Goal: Information Seeking & Learning: Find specific page/section

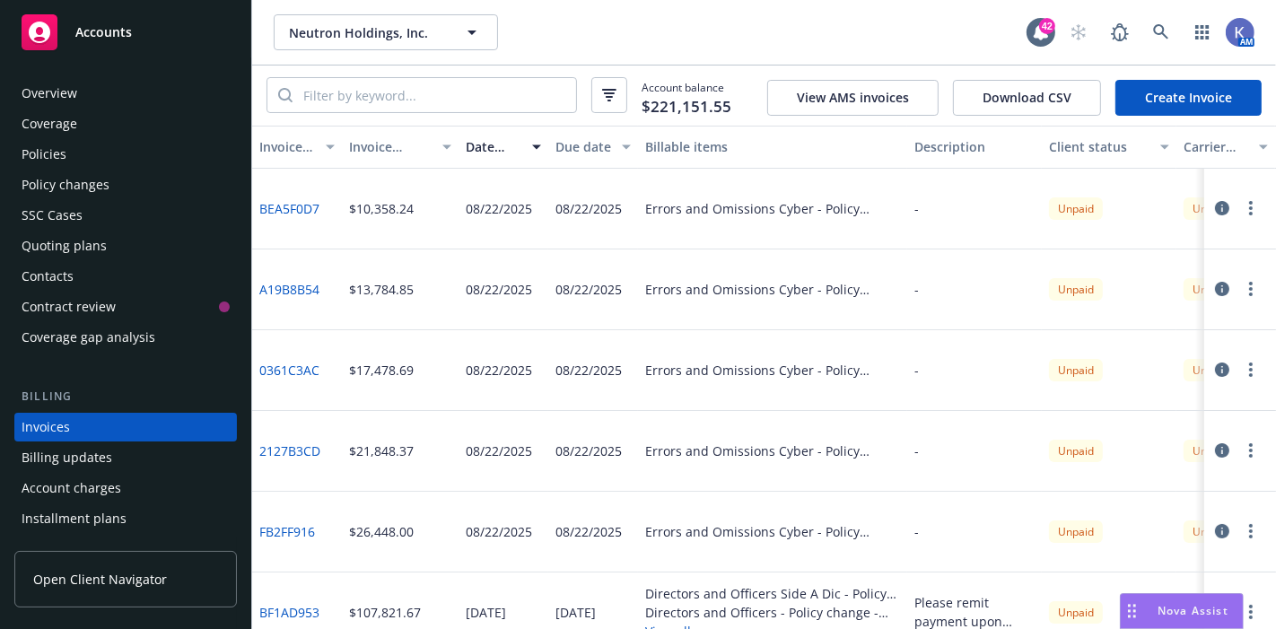
click at [99, 160] on div "Policies" at bounding box center [126, 154] width 208 height 29
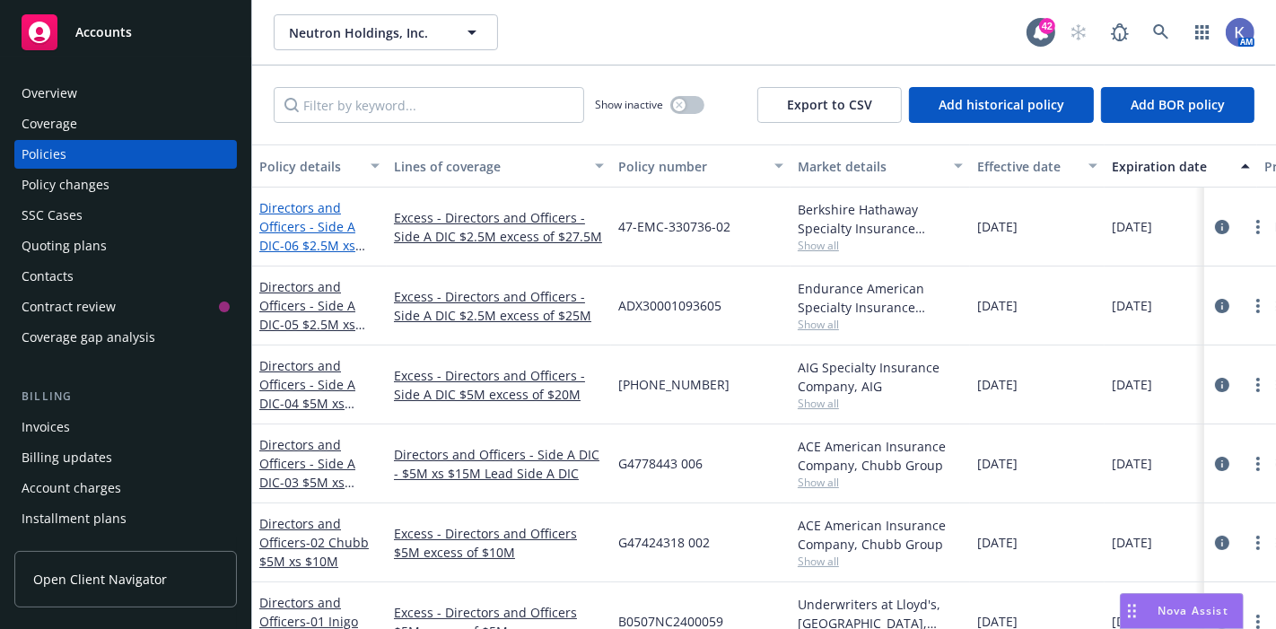
click at [305, 201] on link "Directors and Officers - Side A DIC - 06 $2.5M xs $27.5M Excess" at bounding box center [307, 236] width 96 height 74
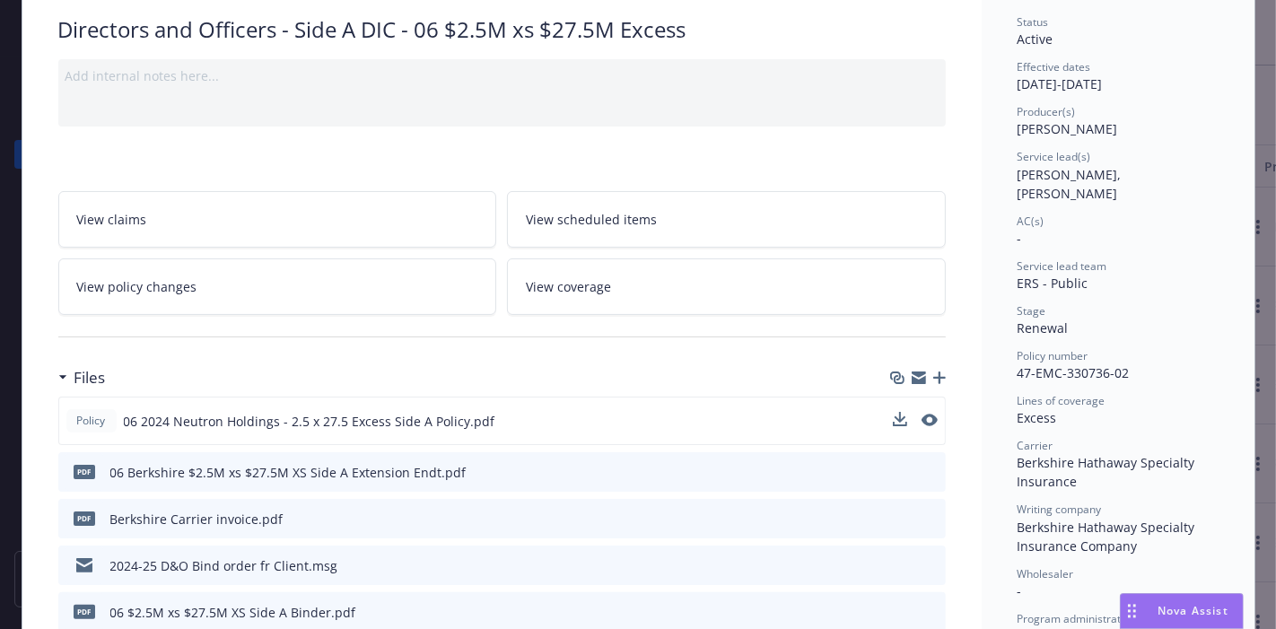
scroll to position [135, 0]
